Goal: Information Seeking & Learning: Check status

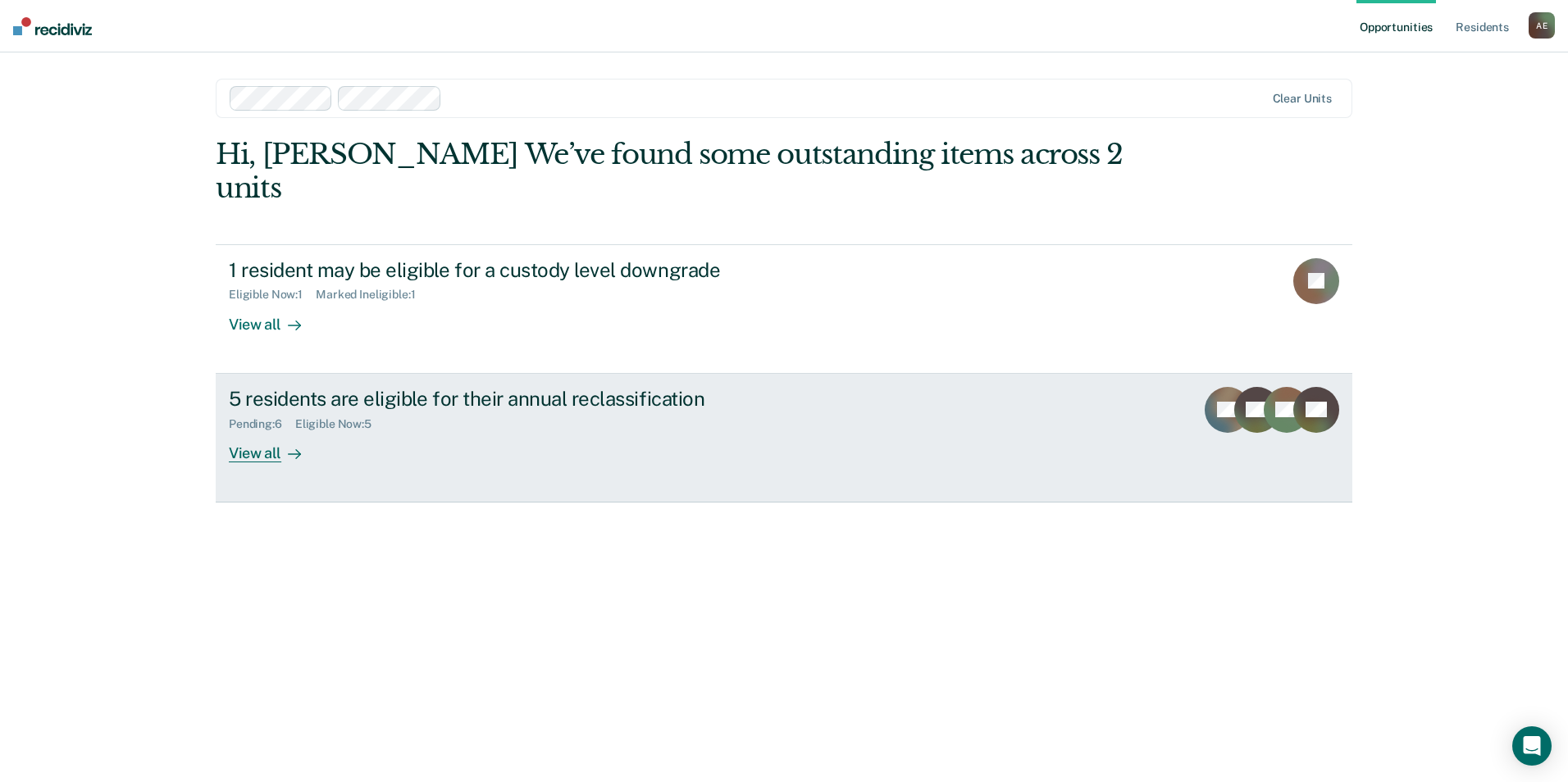
click at [258, 430] on div "View all" at bounding box center [274, 446] width 92 height 32
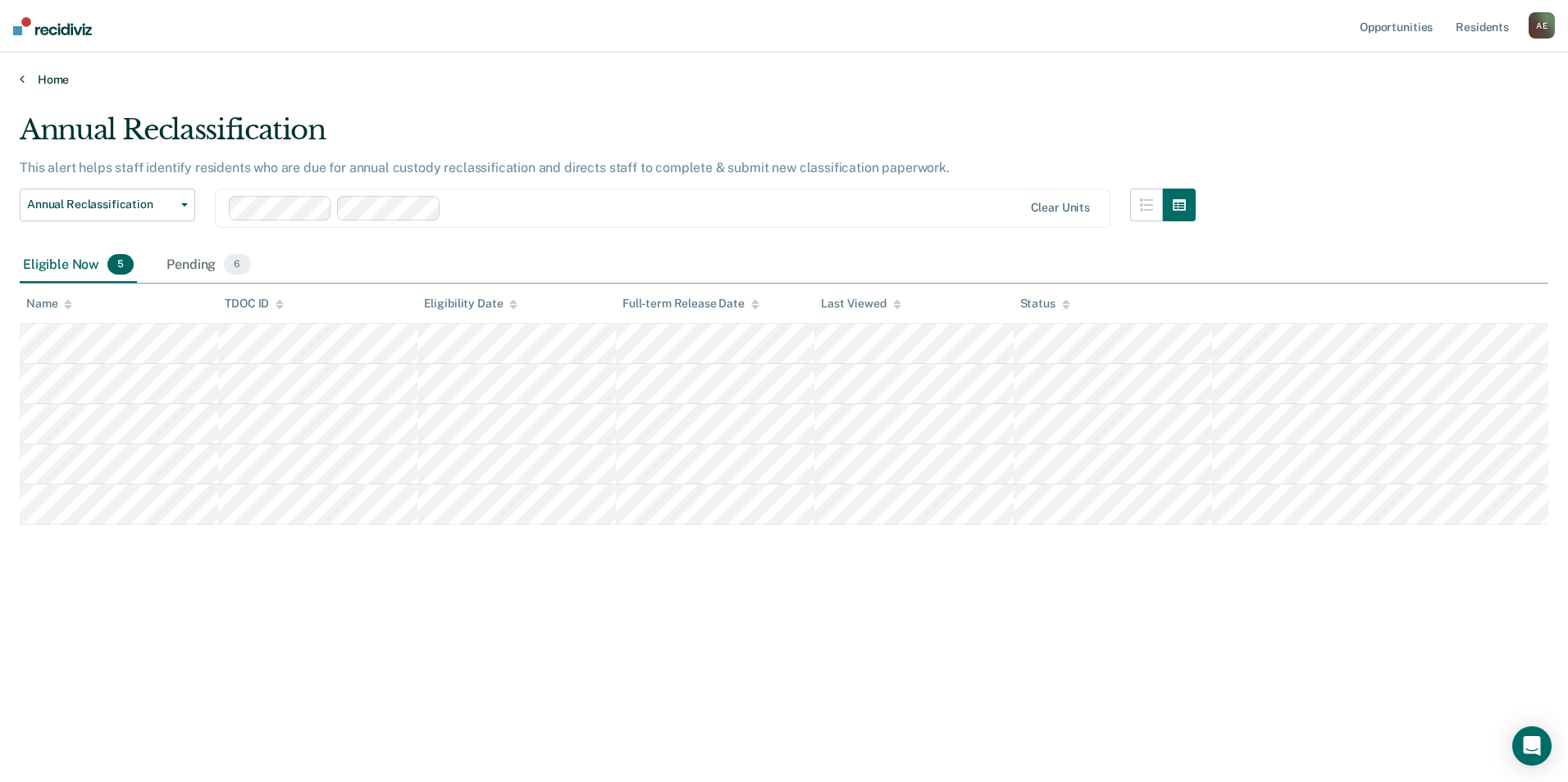
click at [23, 82] on icon at bounding box center [22, 78] width 5 height 13
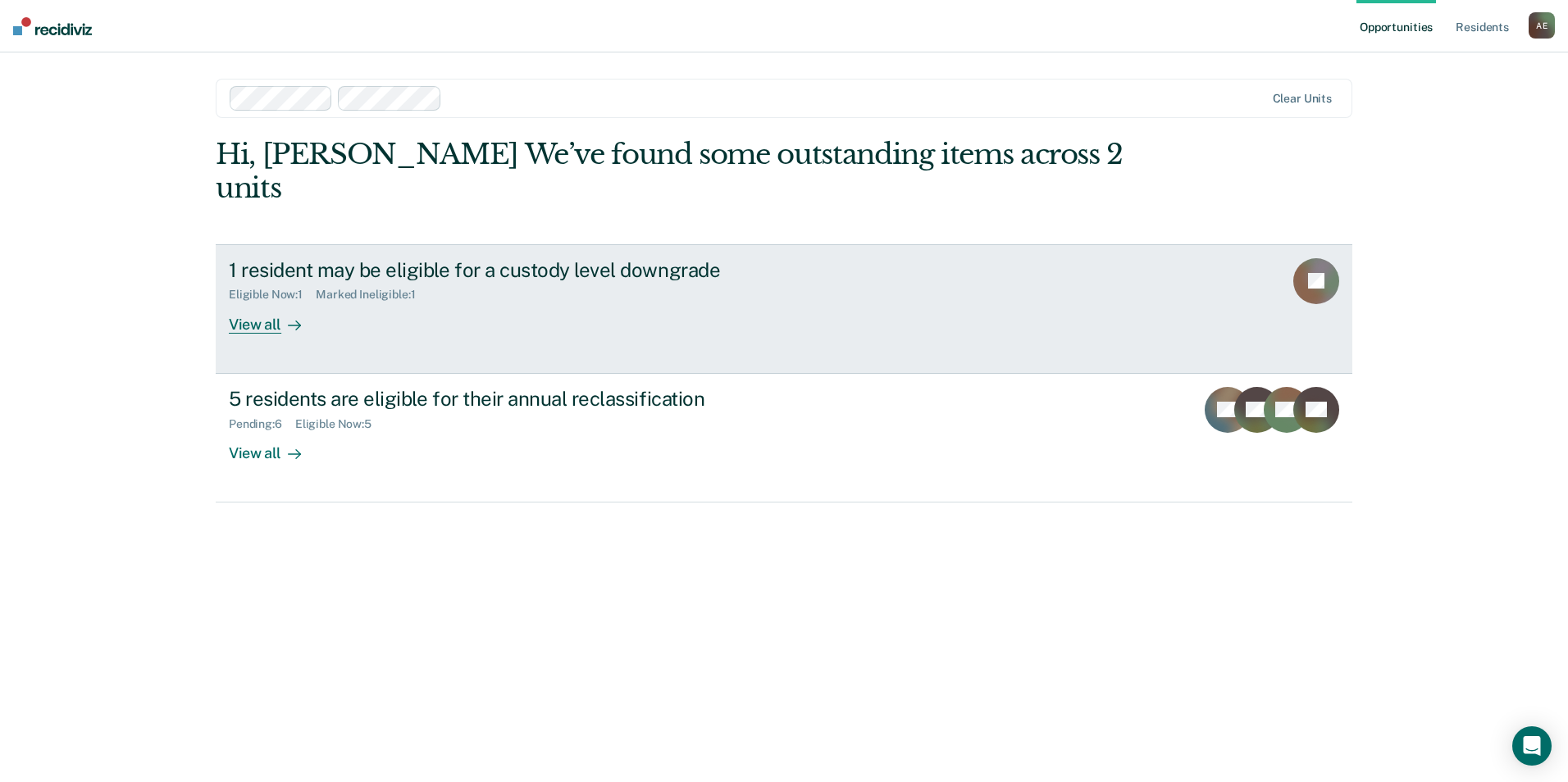
click at [243, 302] on div "View all" at bounding box center [274, 317] width 92 height 32
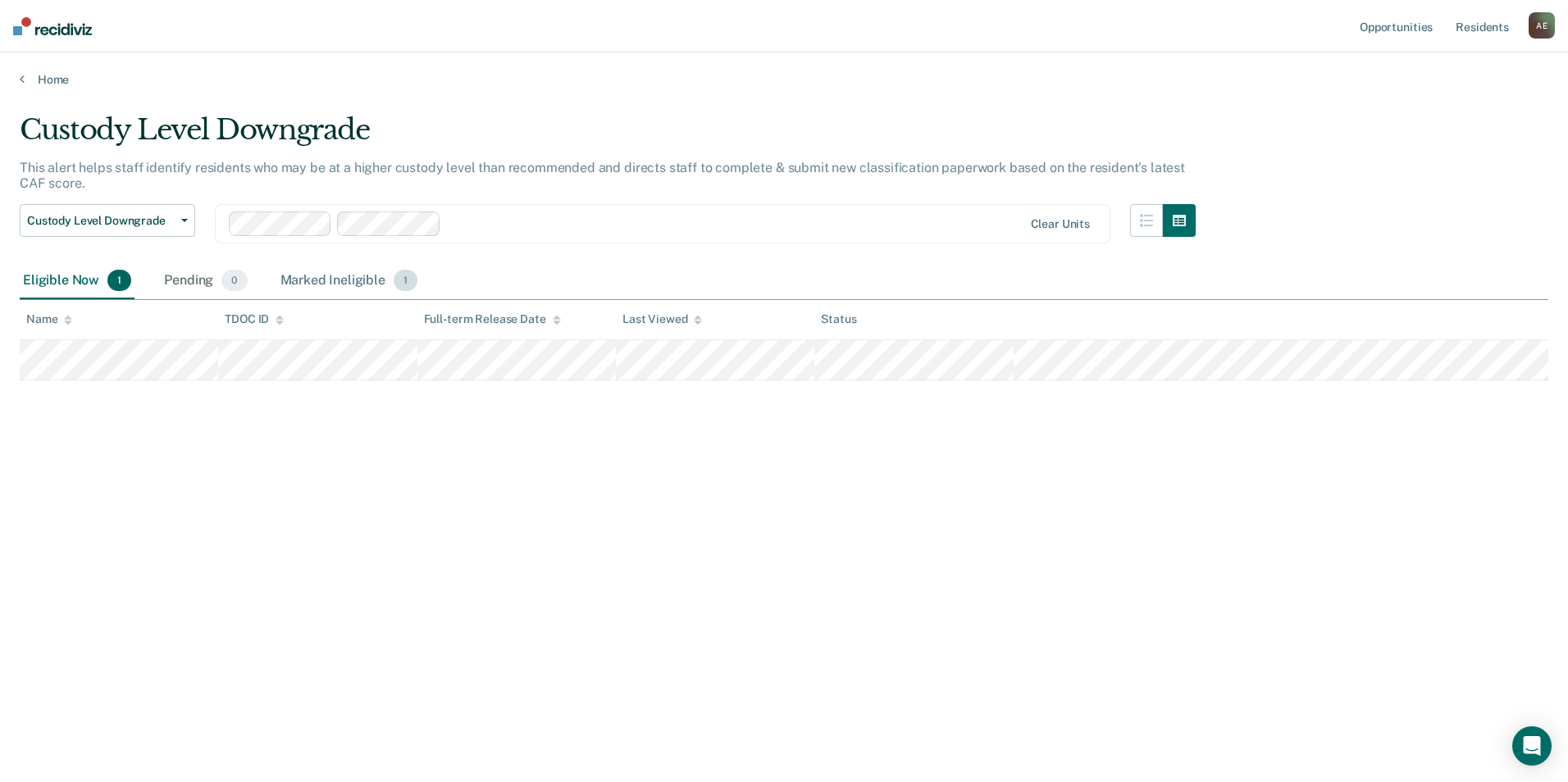
click at [323, 273] on div "Marked Ineligible 1" at bounding box center [349, 281] width 145 height 36
click at [67, 278] on div "Eligible Now 1" at bounding box center [76, 281] width 115 height 36
click at [21, 78] on icon at bounding box center [22, 78] width 5 height 13
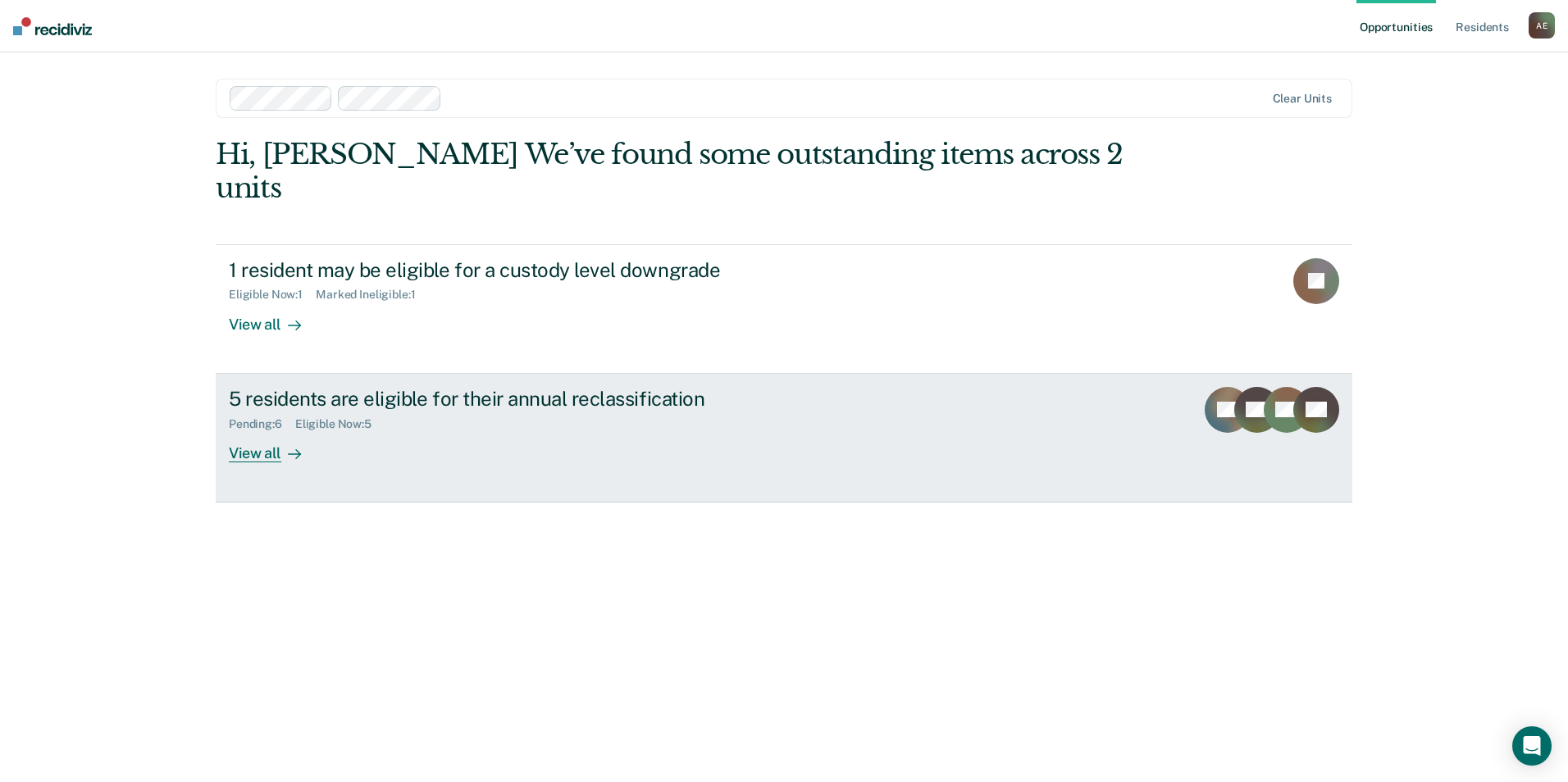
click at [251, 430] on div "View all" at bounding box center [274, 446] width 92 height 32
